Goal: Obtain resource: Obtain resource

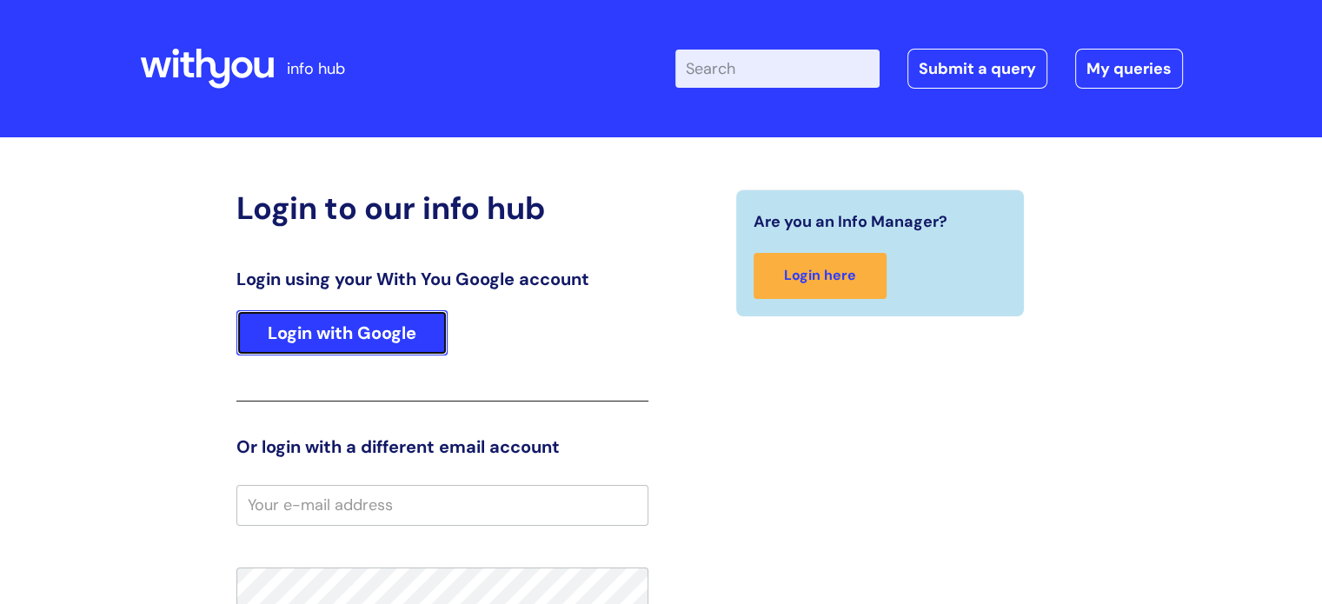
click at [377, 332] on link "Login with Google" at bounding box center [341, 332] width 211 height 45
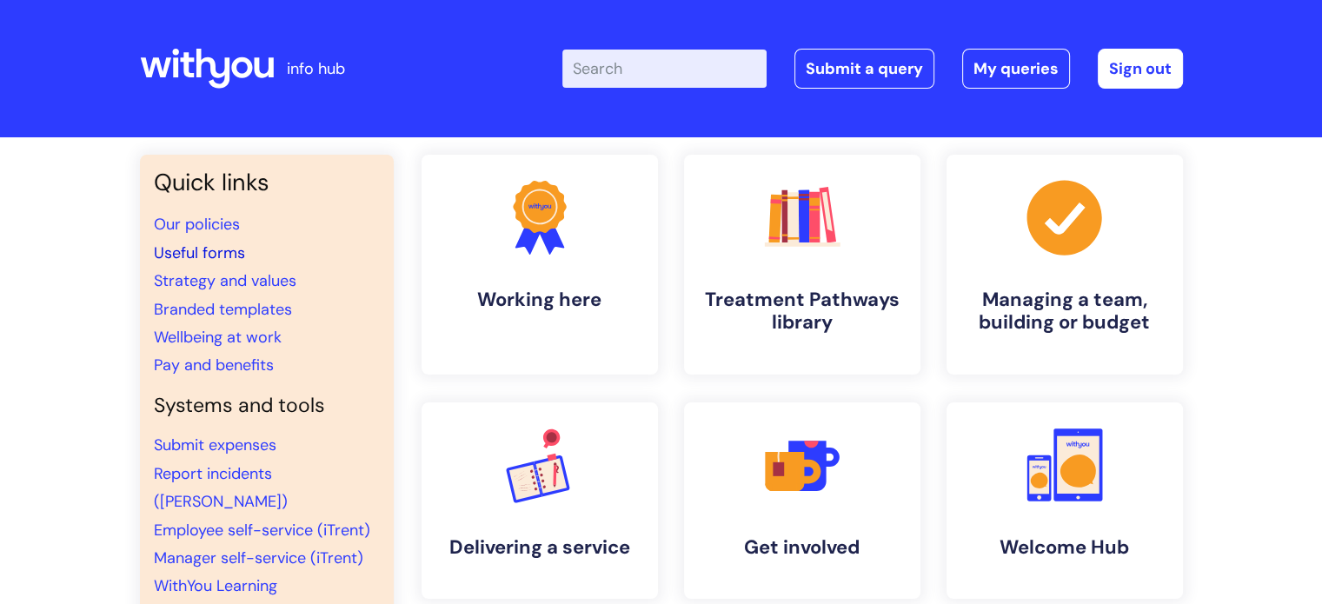
click at [220, 253] on link "Useful forms" at bounding box center [199, 253] width 91 height 21
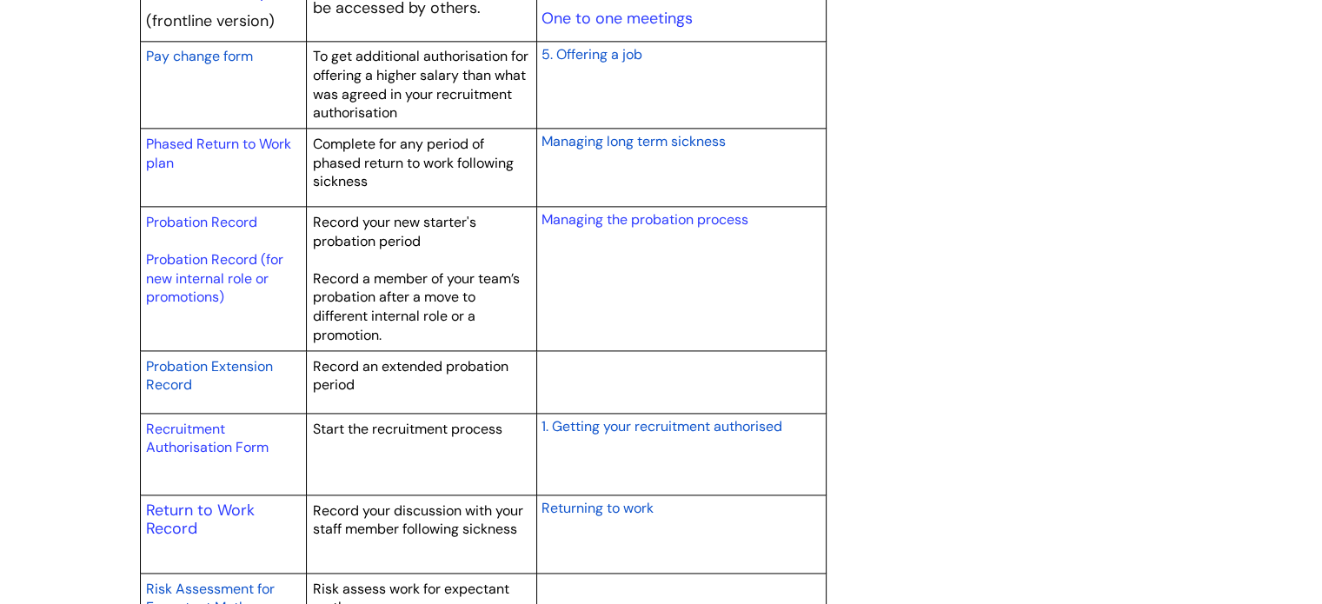
scroll to position [2347, 0]
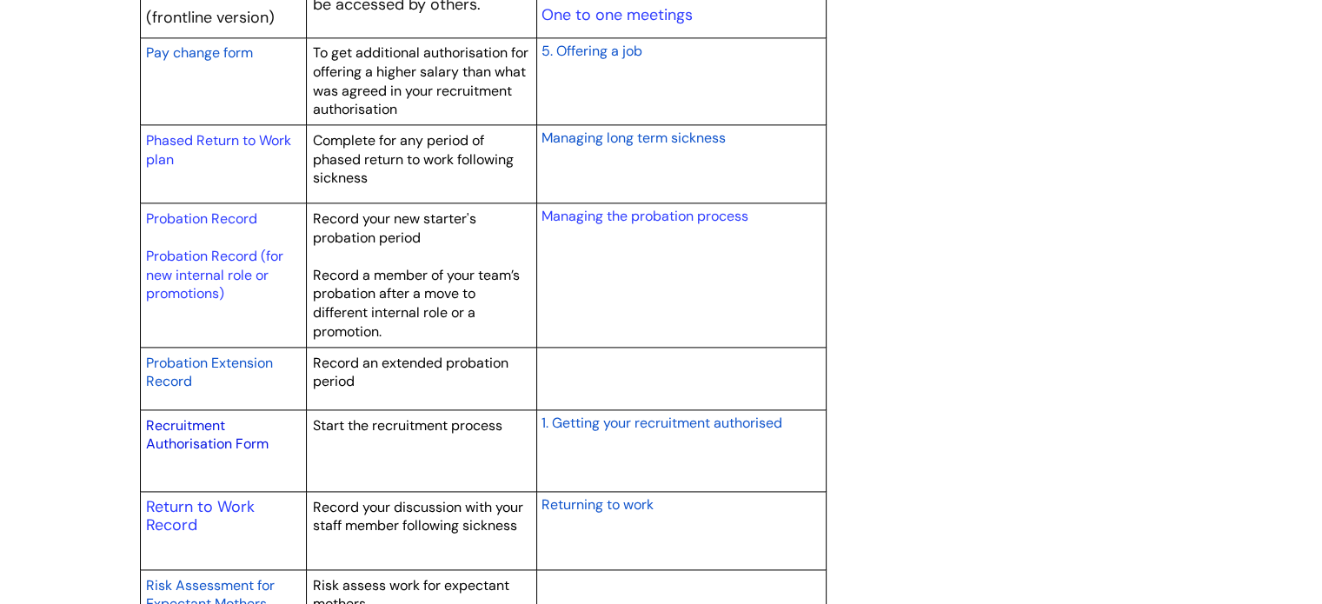
click at [193, 436] on link "Recruitment Authorisation Form" at bounding box center [207, 434] width 123 height 37
